Goal: Task Accomplishment & Management: Use online tool/utility

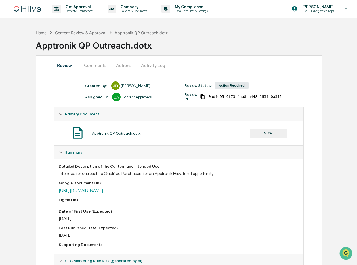
click at [267, 139] on div "Apptronik QP Outreach.dotx VIEW" at bounding box center [179, 133] width 240 height 15
click at [270, 134] on button "VIEW" at bounding box center [268, 133] width 37 height 10
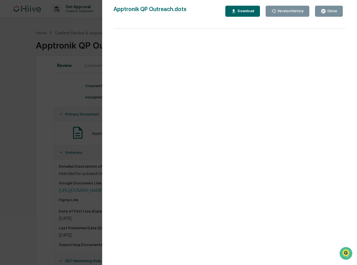
click at [333, 14] on button "Close" at bounding box center [329, 11] width 28 height 11
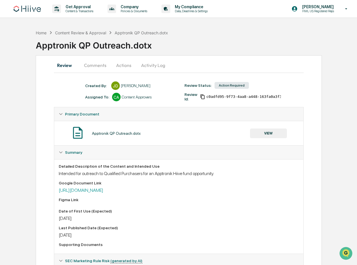
click at [98, 66] on button "Comments" at bounding box center [94, 65] width 31 height 14
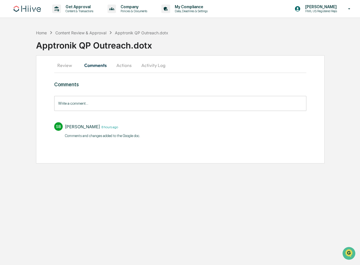
click at [118, 66] on button "Actions" at bounding box center [124, 65] width 26 height 14
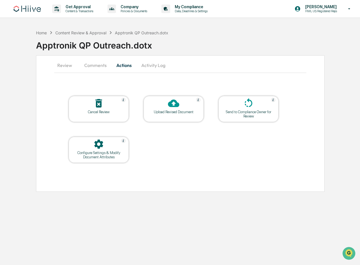
click at [147, 65] on button "Activity Log" at bounding box center [153, 65] width 33 height 14
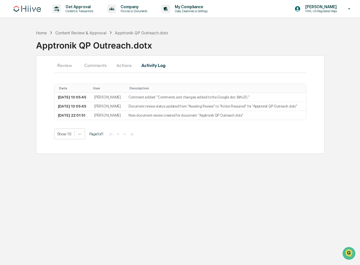
click at [127, 66] on button "Actions" at bounding box center [124, 65] width 26 height 14
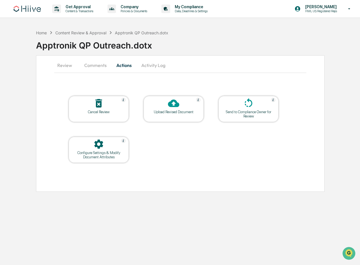
click at [190, 111] on div "Upload Revised Document" at bounding box center [173, 112] width 51 height 4
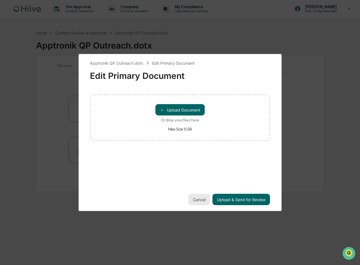
click at [199, 196] on button "Cancel" at bounding box center [199, 199] width 22 height 11
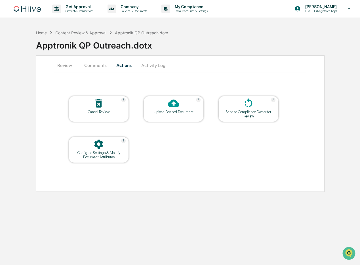
click at [172, 115] on div "Upload Revised Document" at bounding box center [174, 109] width 60 height 26
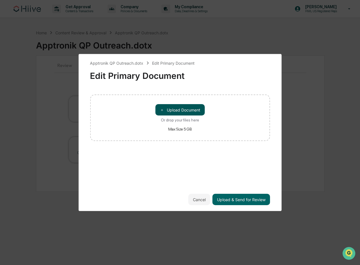
click at [180, 108] on button "＋ Upload Document" at bounding box center [179, 109] width 49 height 11
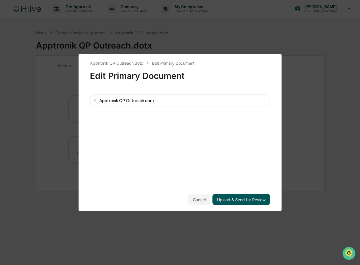
click at [254, 196] on button "Upload & Send for Review" at bounding box center [241, 199] width 58 height 11
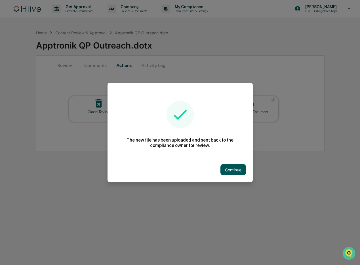
click at [244, 168] on button "Continue" at bounding box center [233, 169] width 26 height 11
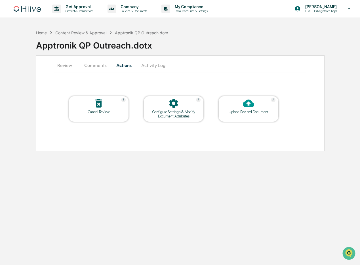
click at [152, 69] on button "Activity Log" at bounding box center [153, 65] width 33 height 14
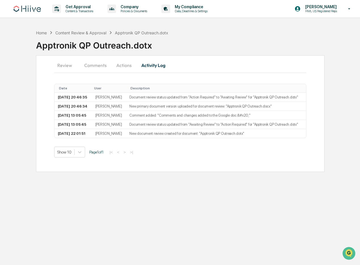
click at [104, 66] on button "Comments" at bounding box center [95, 65] width 31 height 14
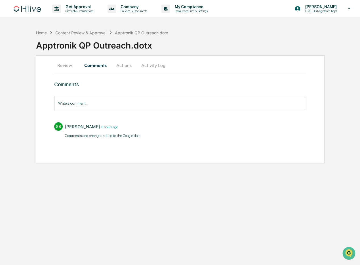
click at [73, 66] on button "Review" at bounding box center [67, 65] width 26 height 14
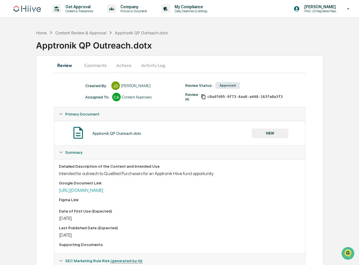
click at [274, 132] on button "VIEW" at bounding box center [270, 133] width 37 height 10
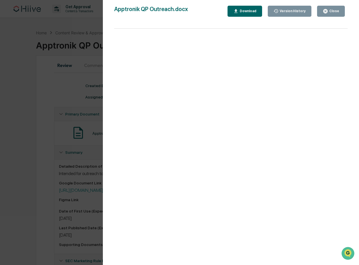
click at [337, 9] on div "Close" at bounding box center [331, 11] width 16 height 5
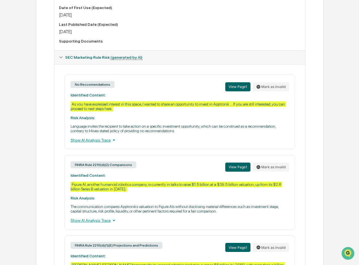
scroll to position [278, 0]
